Goal: Find specific page/section: Find specific page/section

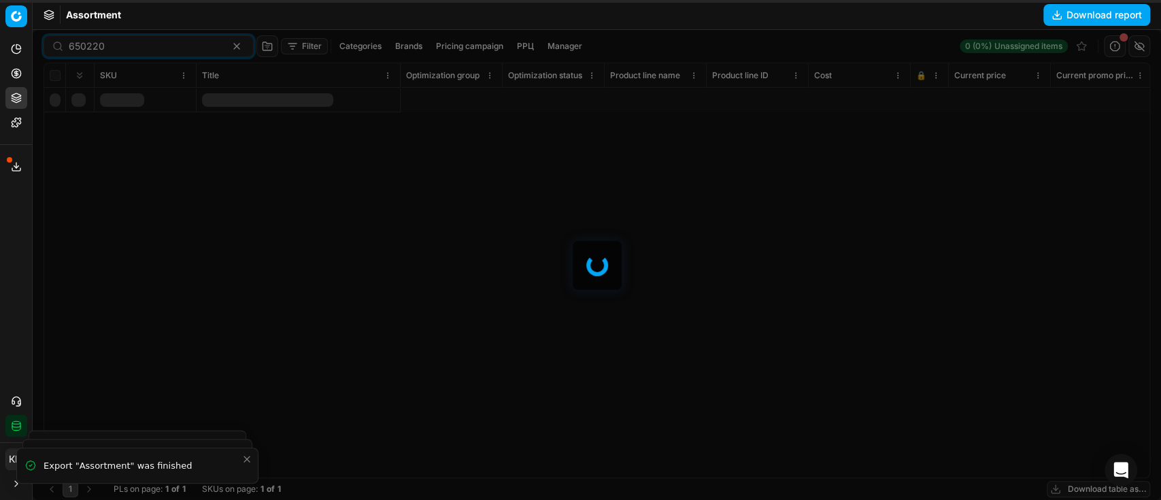
scroll to position [0, 3509]
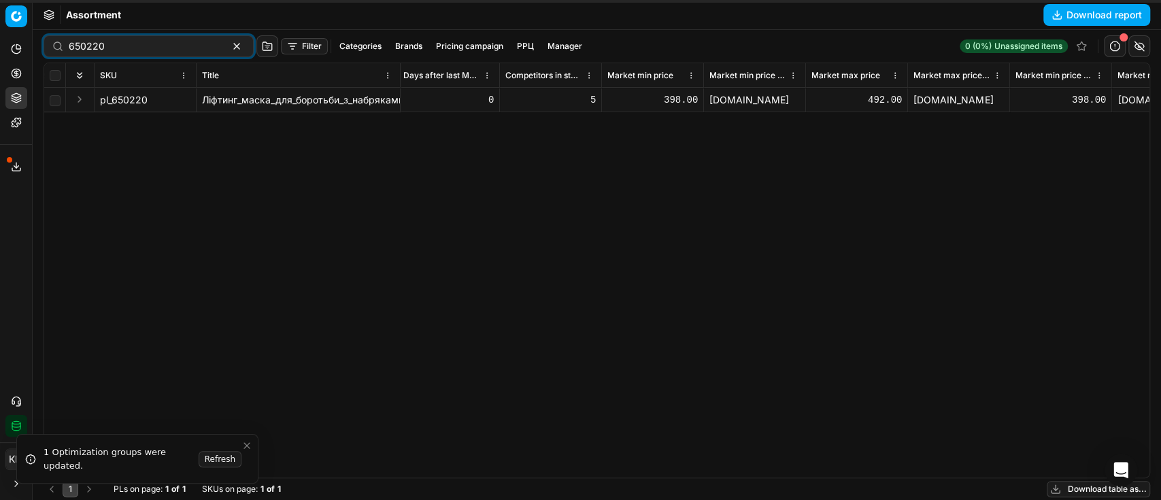
drag, startPoint x: 120, startPoint y: 46, endPoint x: 56, endPoint y: 45, distance: 63.9
click at [56, 45] on div "650220" at bounding box center [149, 46] width 210 height 22
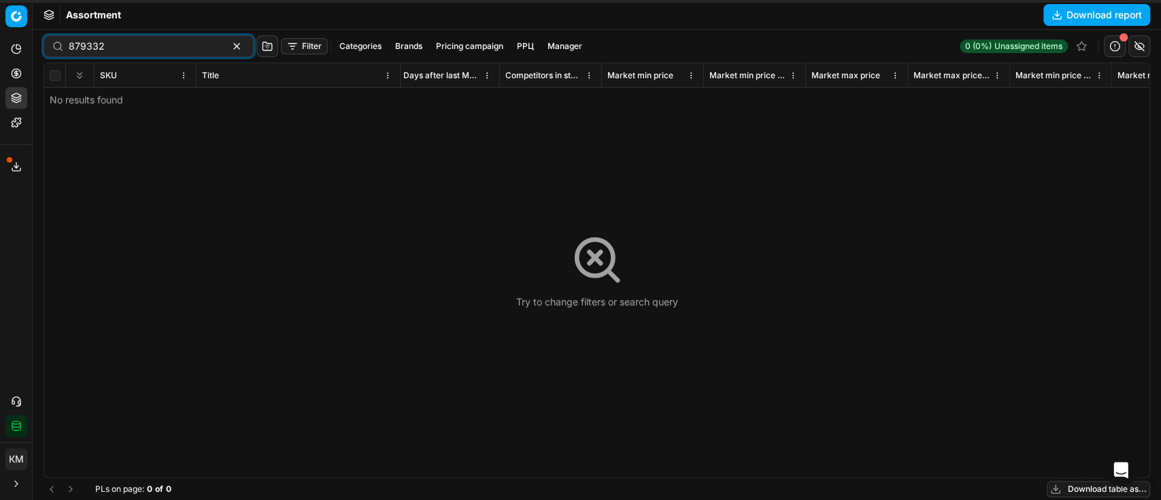
type input "879332"
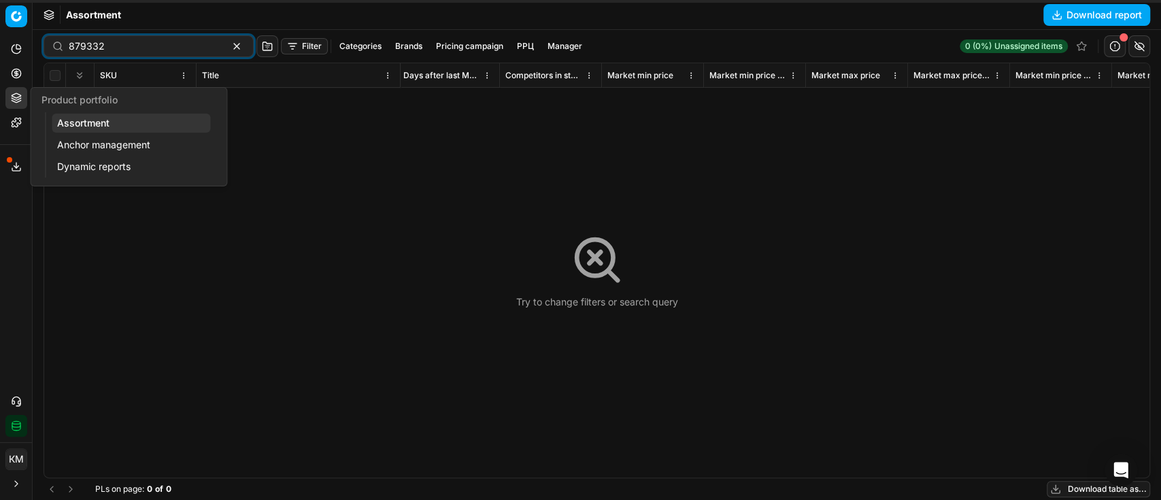
click at [94, 119] on link "Assortment" at bounding box center [131, 123] width 158 height 19
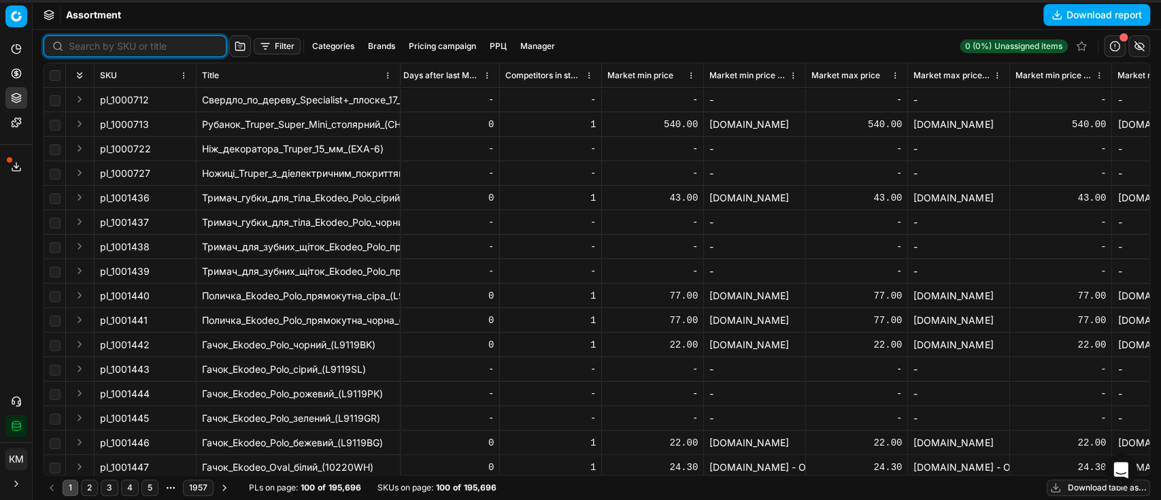
click at [76, 48] on input at bounding box center [143, 46] width 149 height 14
paste input "879332"
type input "879332"
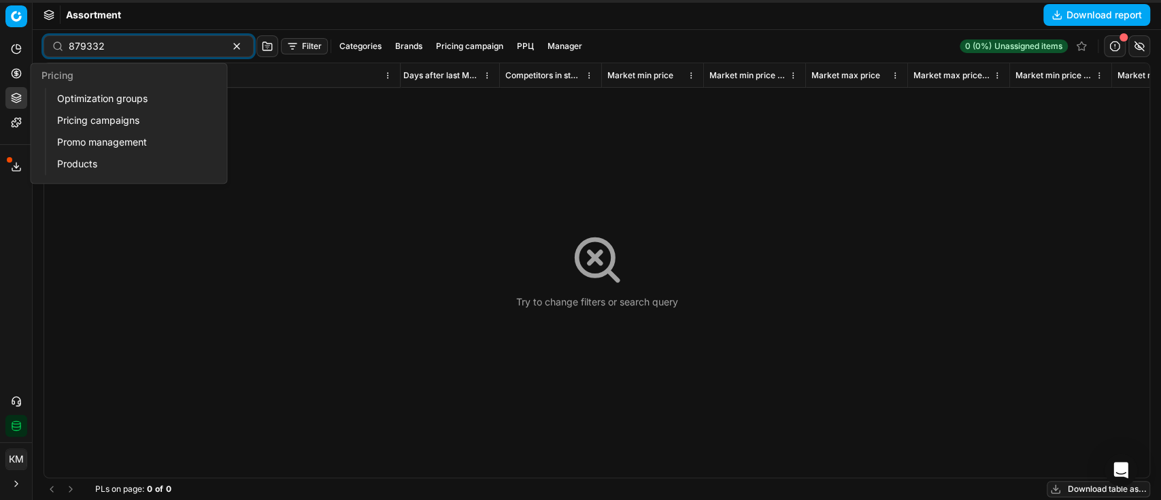
click at [16, 74] on icon at bounding box center [16, 73] width 0 height 5
click at [86, 118] on link "Pricing campaigns" at bounding box center [131, 120] width 158 height 19
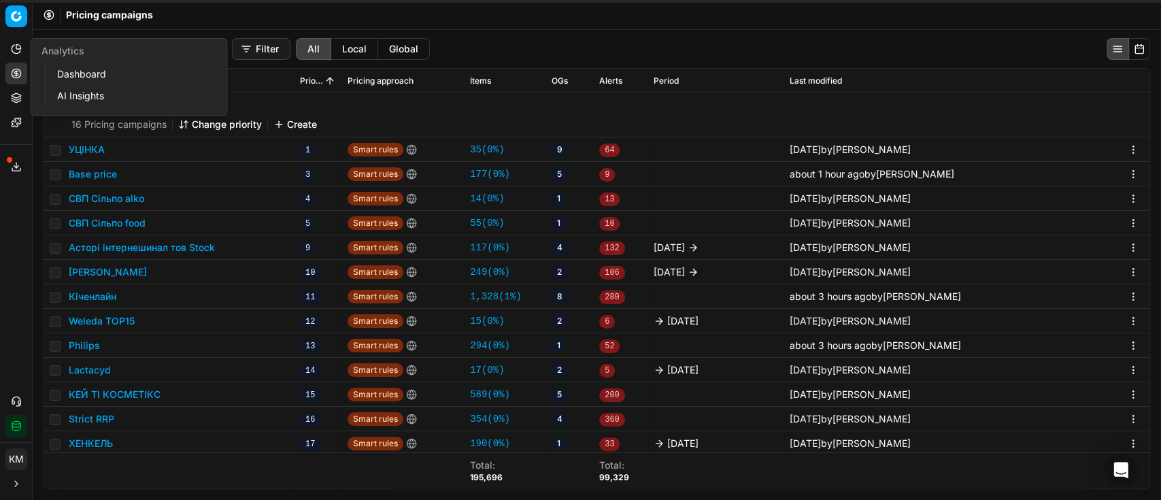
click at [84, 75] on link "Dashboard" at bounding box center [131, 74] width 158 height 19
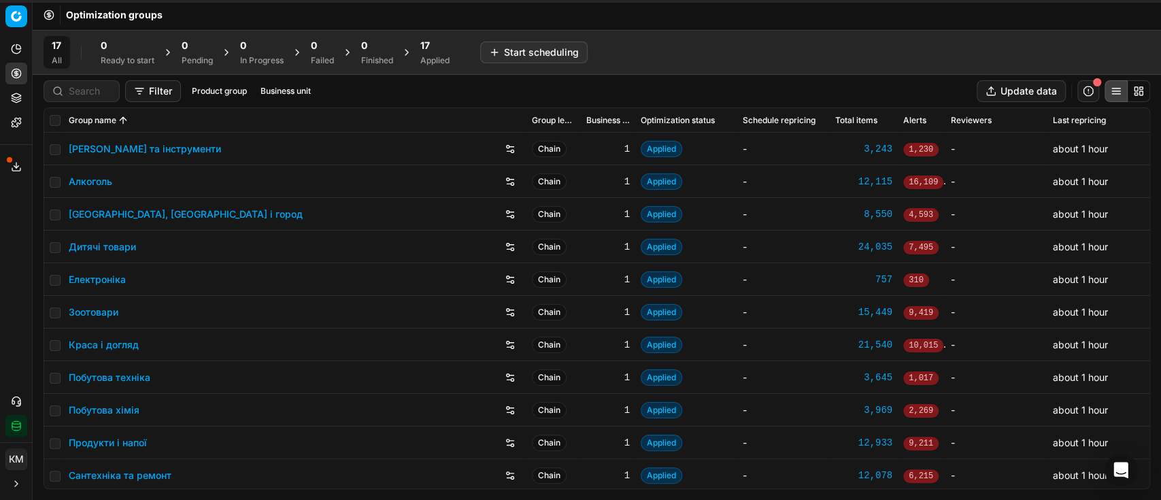
click at [112, 341] on link "Краса і догляд" at bounding box center [104, 345] width 70 height 14
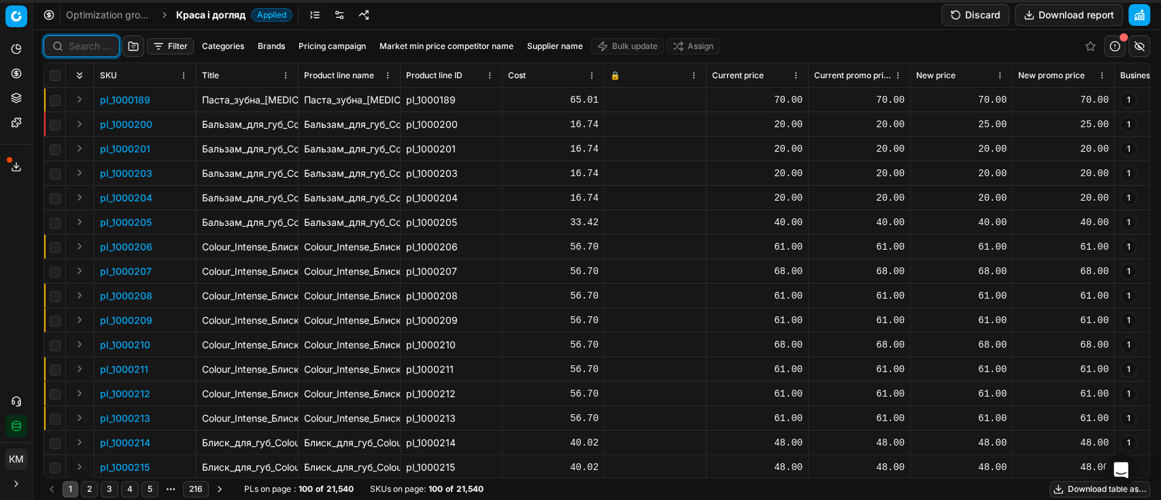
click at [90, 45] on input at bounding box center [90, 46] width 42 height 14
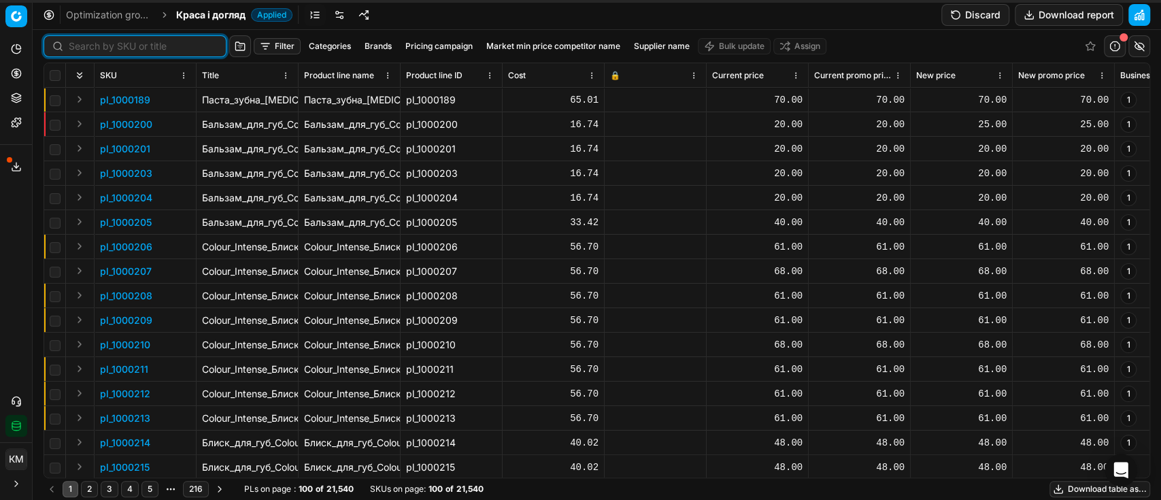
paste input "879332"
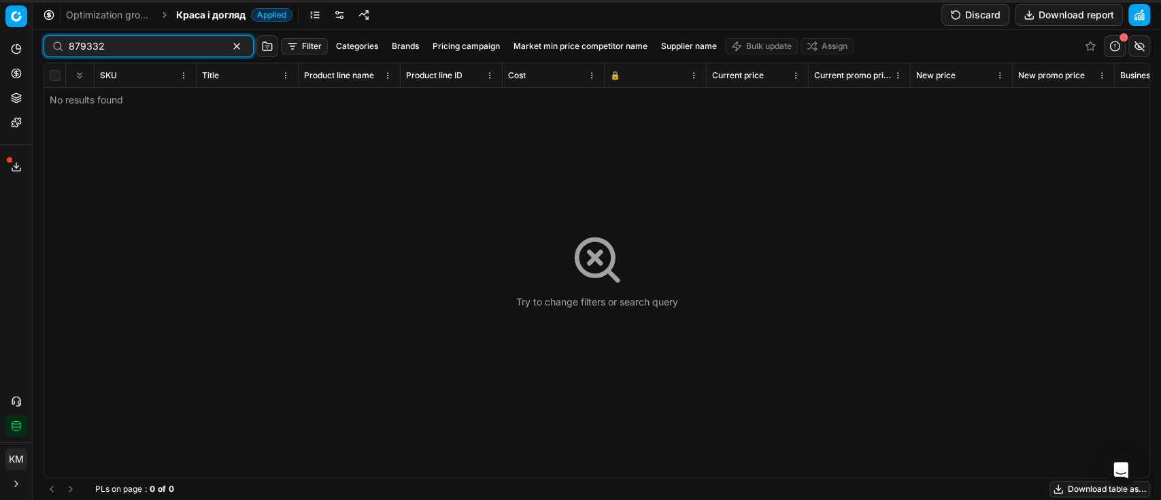
drag, startPoint x: 86, startPoint y: 41, endPoint x: 33, endPoint y: 34, distance: 53.5
click at [33, 34] on div "Pricing platform Analytics Pricing Product portfolio Templates Export service 7…" at bounding box center [580, 250] width 1161 height 500
paste input "416"
type input "879416"
